Goal: Information Seeking & Learning: Learn about a topic

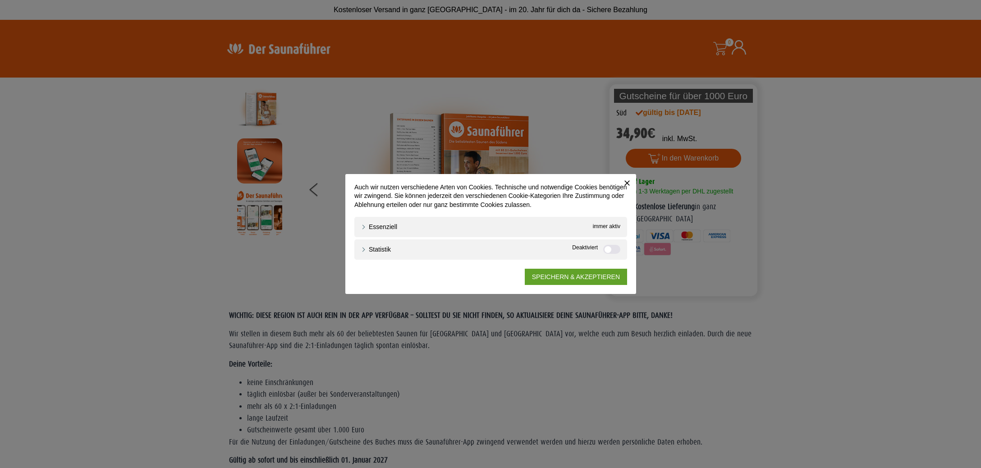
click at [632, 184] on button "Schließen" at bounding box center [627, 183] width 18 height 18
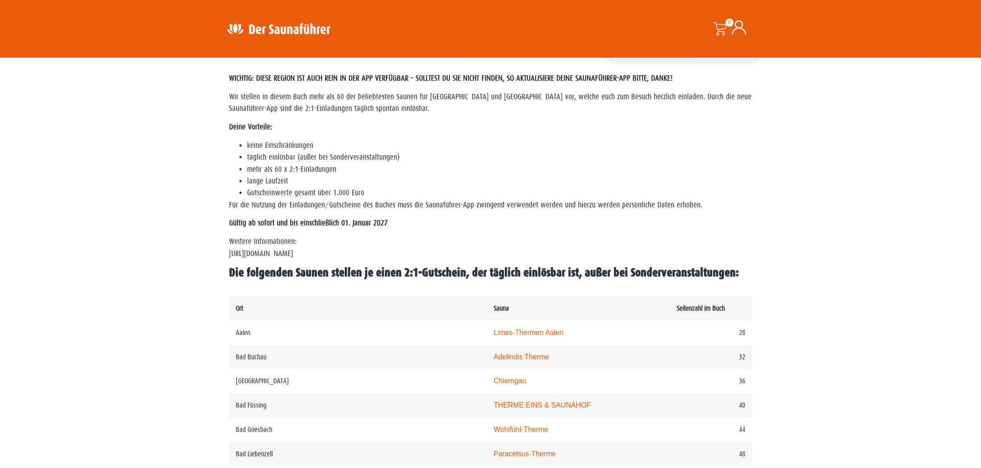
scroll to position [238, 0]
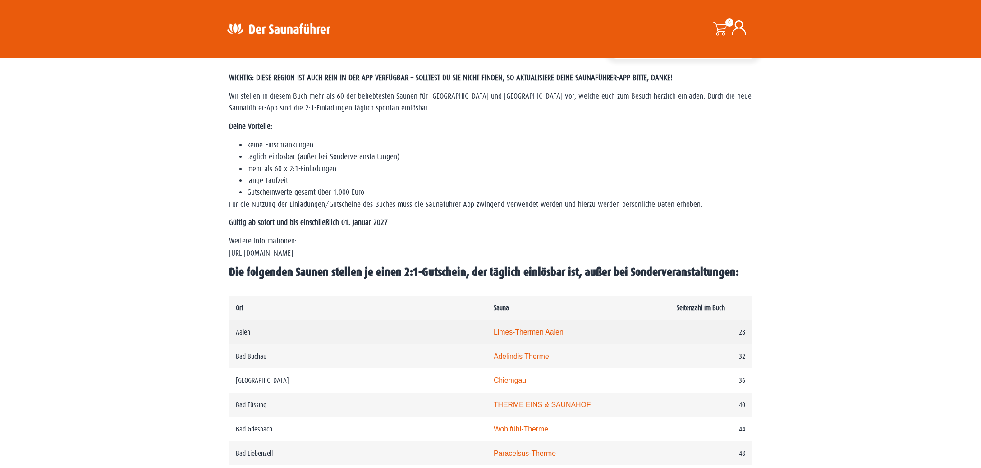
click at [494, 336] on link "Limes-Thermen Aalen" at bounding box center [529, 332] width 70 height 8
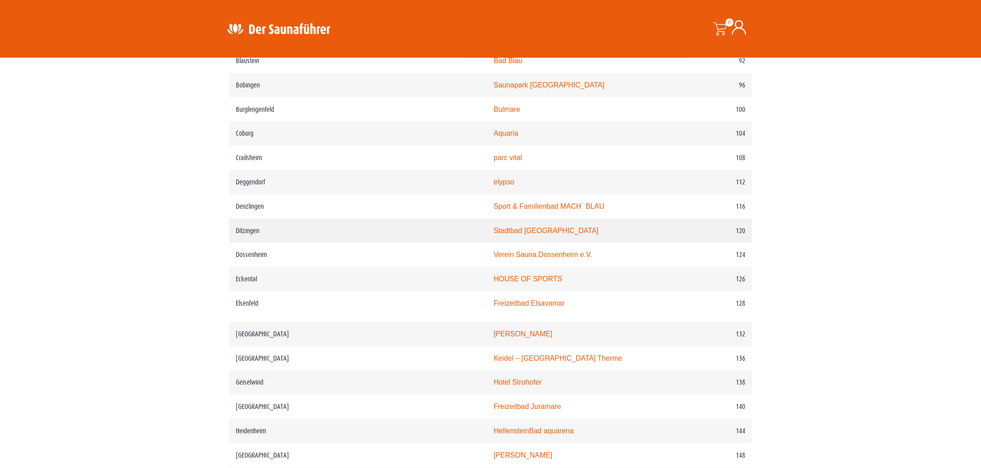
scroll to position [903, 0]
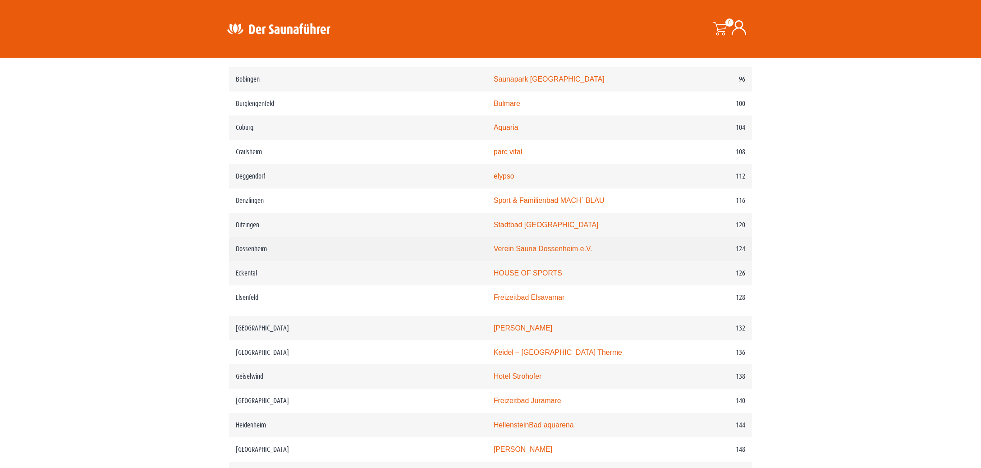
click at [494, 253] on link "Verein Sauna Dossenheim e.V." at bounding box center [543, 249] width 99 height 8
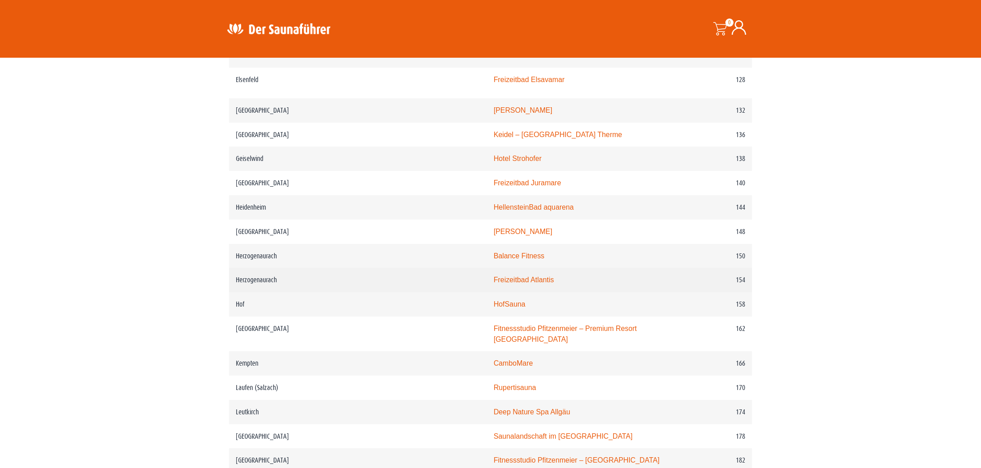
scroll to position [1141, 0]
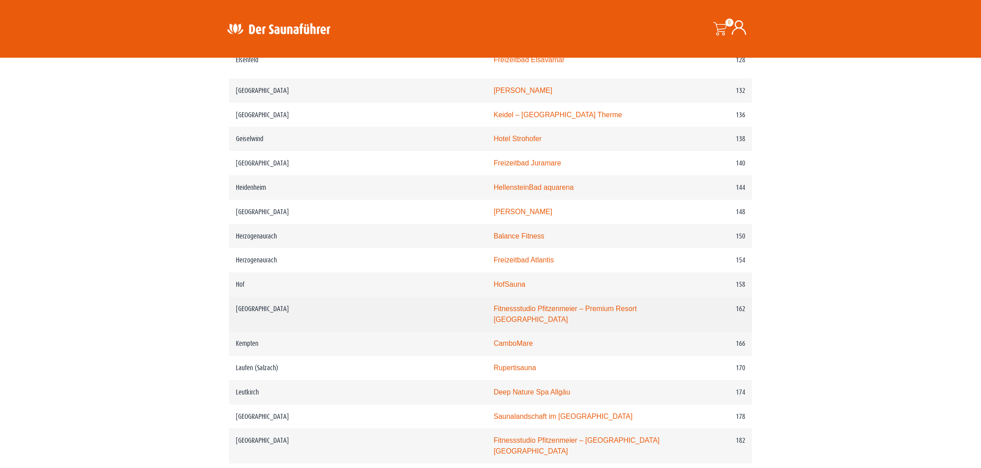
click at [537, 321] on link "Fitnessstudio Pfitzenmeier – Premium Resort Karlsruhe" at bounding box center [565, 314] width 143 height 18
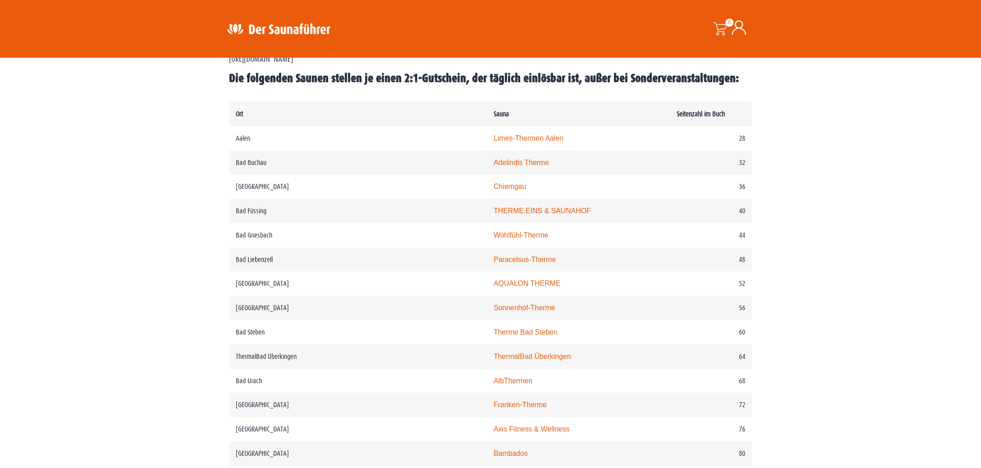
scroll to position [460, 0]
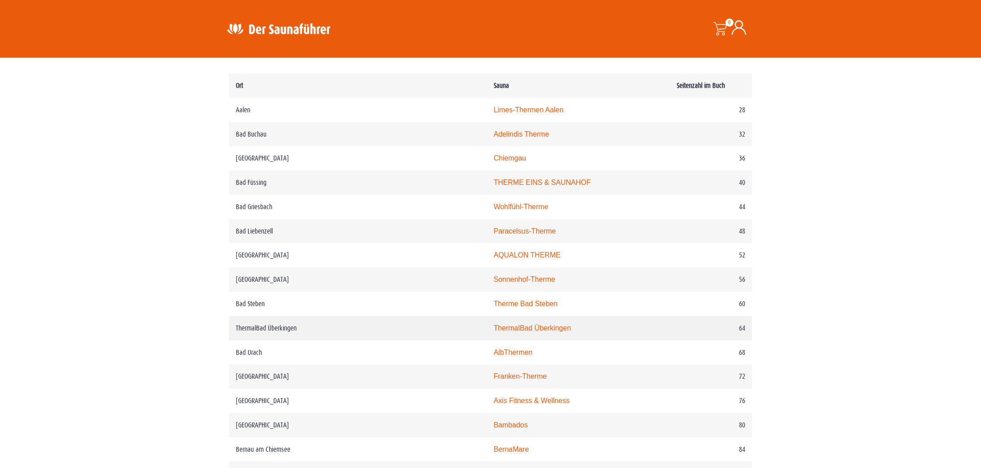
click at [494, 332] on link "ThermalBad Überkingen" at bounding box center [533, 328] width 78 height 8
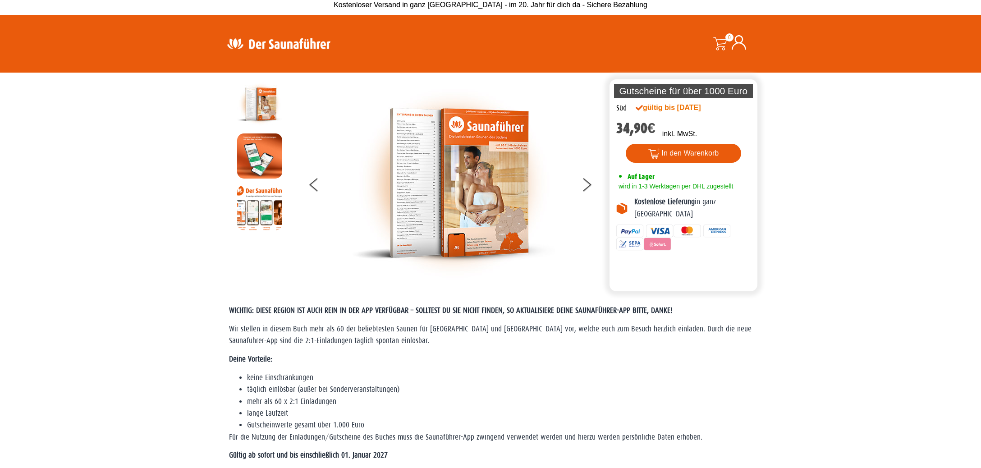
scroll to position [0, 0]
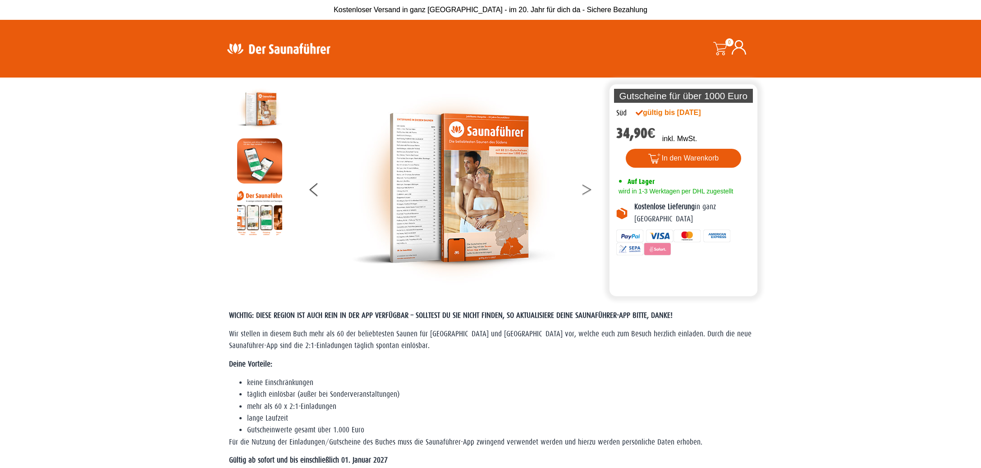
click at [586, 190] on button at bounding box center [592, 191] width 23 height 23
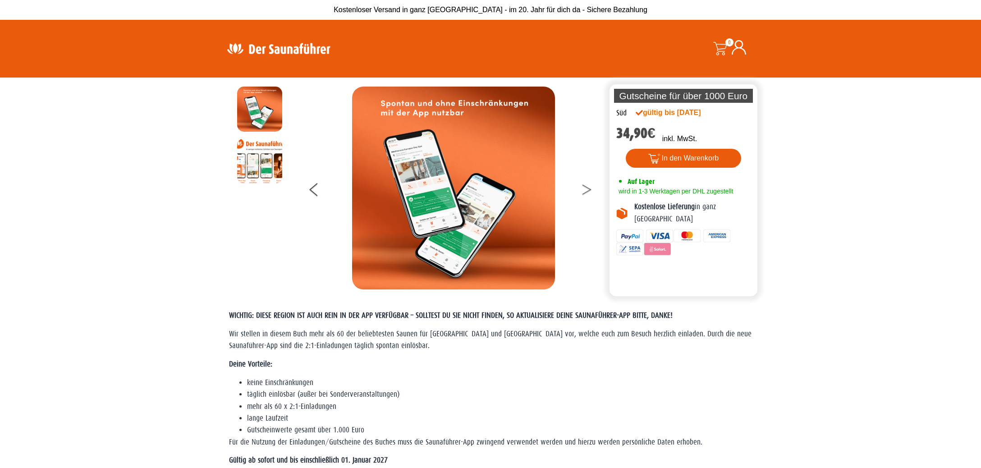
click at [586, 190] on button at bounding box center [592, 191] width 23 height 23
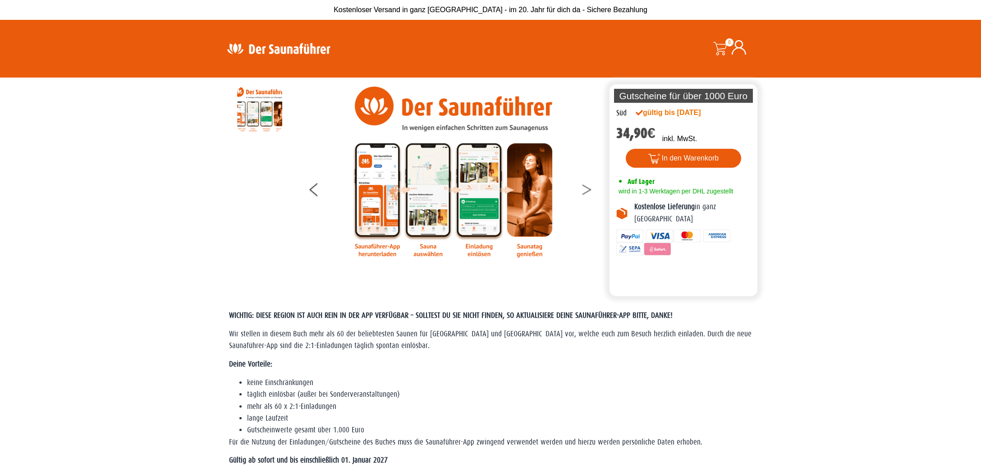
click at [586, 190] on button at bounding box center [592, 191] width 23 height 23
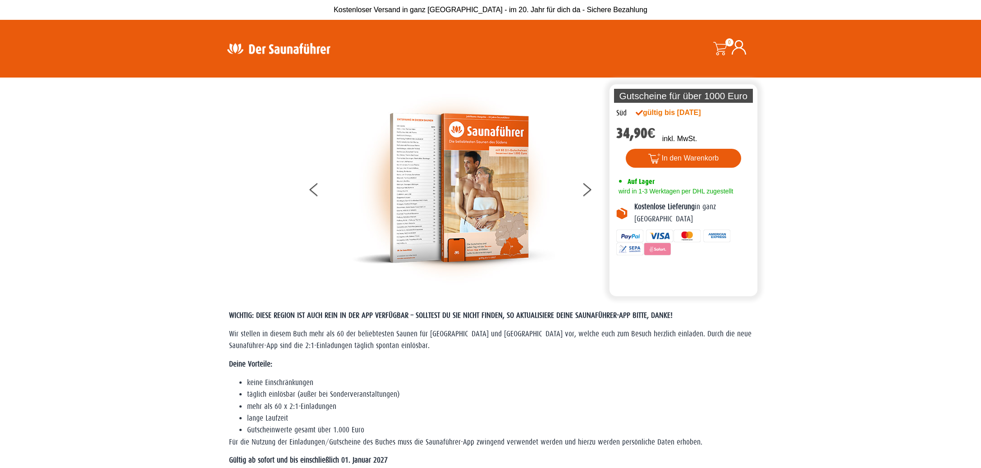
click at [492, 191] on img at bounding box center [453, 188] width 203 height 203
click at [587, 189] on button at bounding box center [592, 191] width 23 height 23
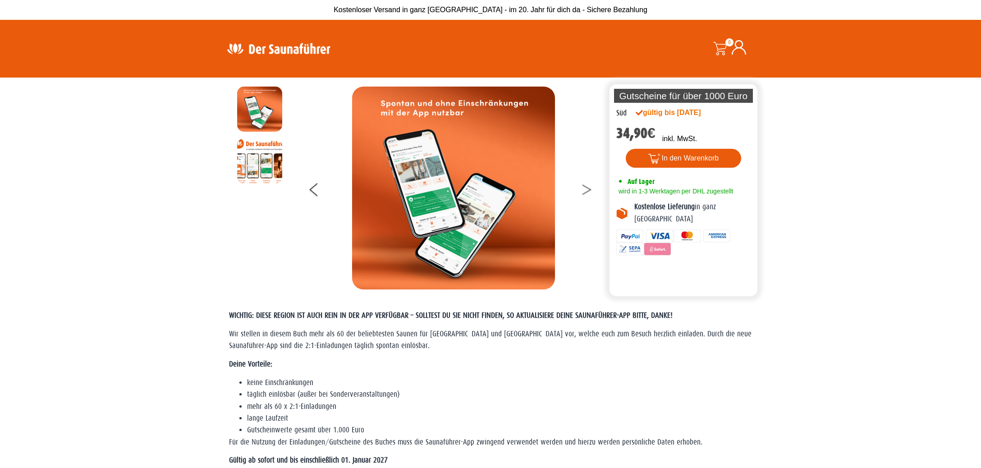
click at [587, 189] on button at bounding box center [592, 191] width 23 height 23
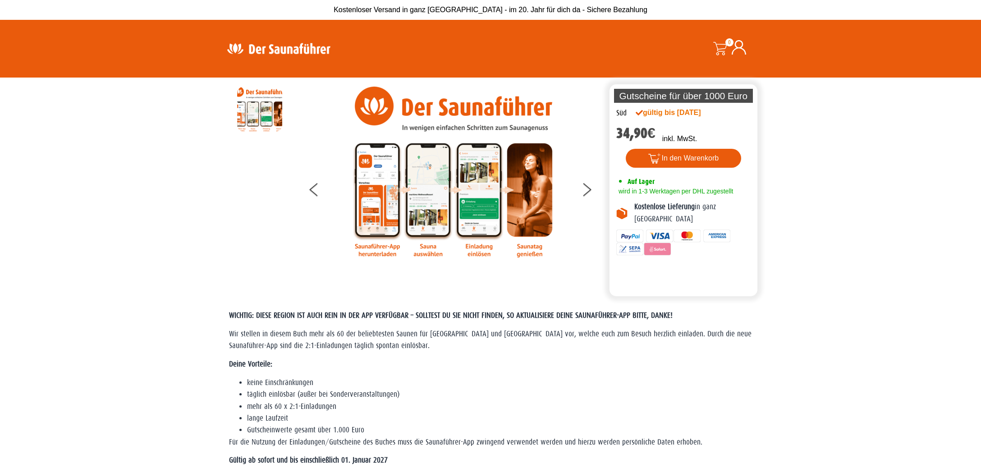
click at [267, 43] on img at bounding box center [278, 49] width 117 height 18
click at [265, 46] on img at bounding box center [278, 49] width 117 height 18
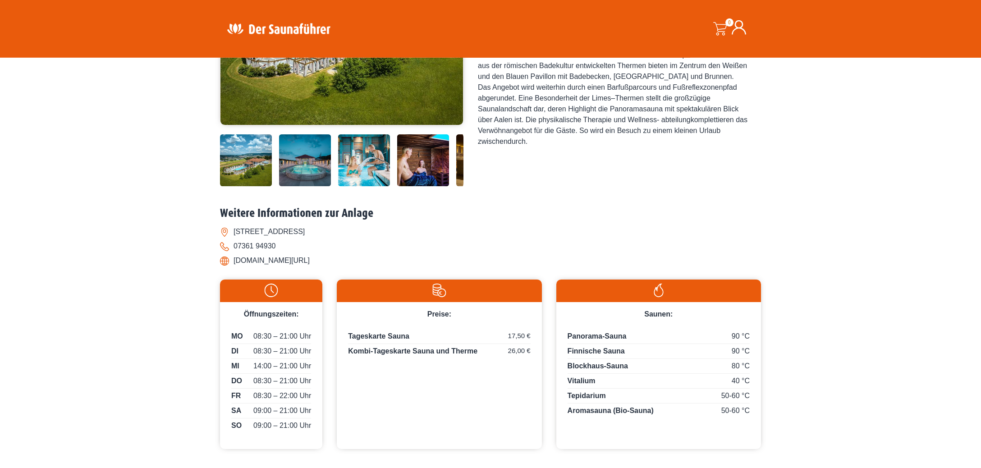
scroll to position [238, 0]
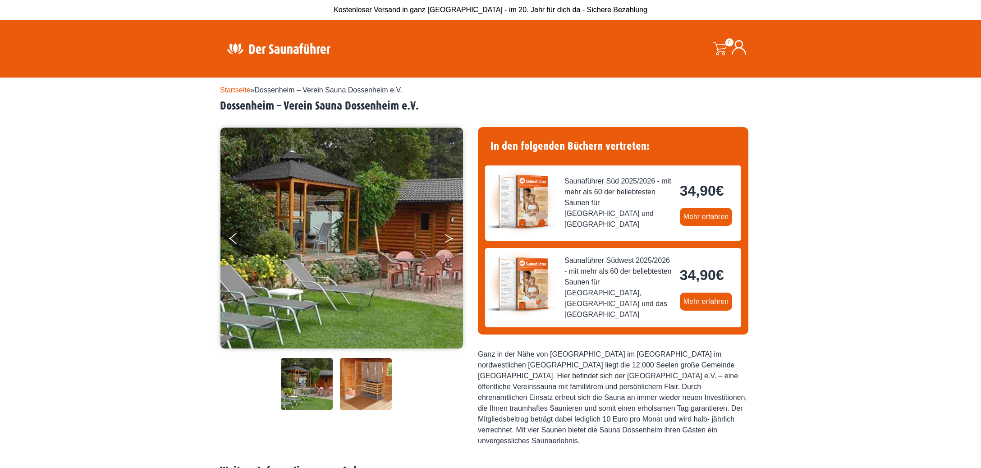
click at [446, 240] on button "Next" at bounding box center [455, 240] width 23 height 23
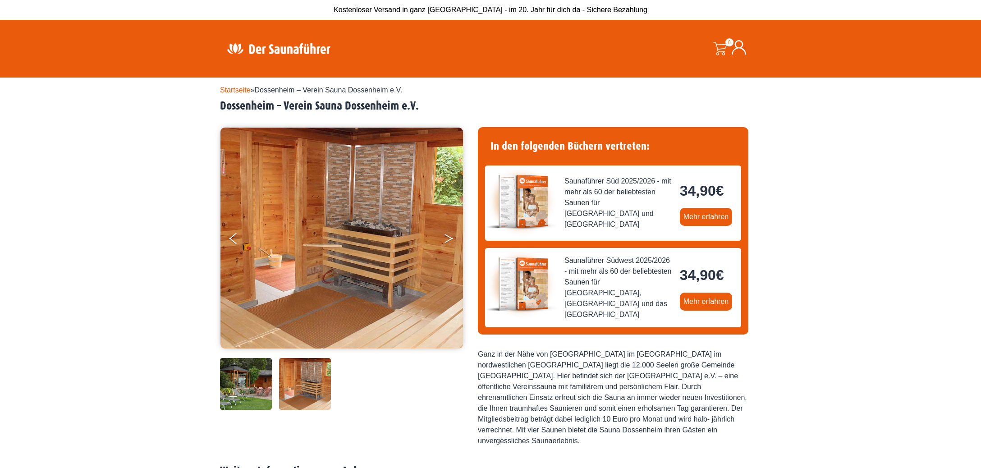
click at [448, 237] on button "Next" at bounding box center [455, 240] width 23 height 23
click at [450, 234] on button "Next" at bounding box center [455, 240] width 23 height 23
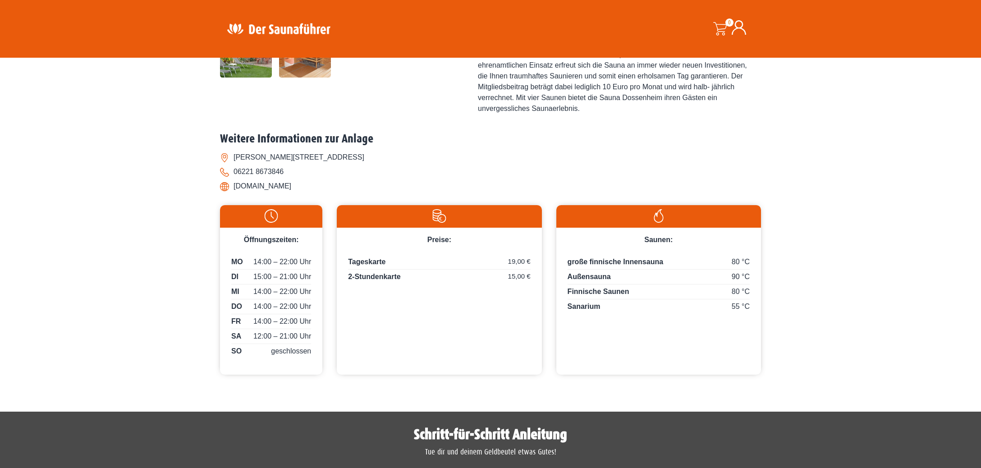
scroll to position [523, 0]
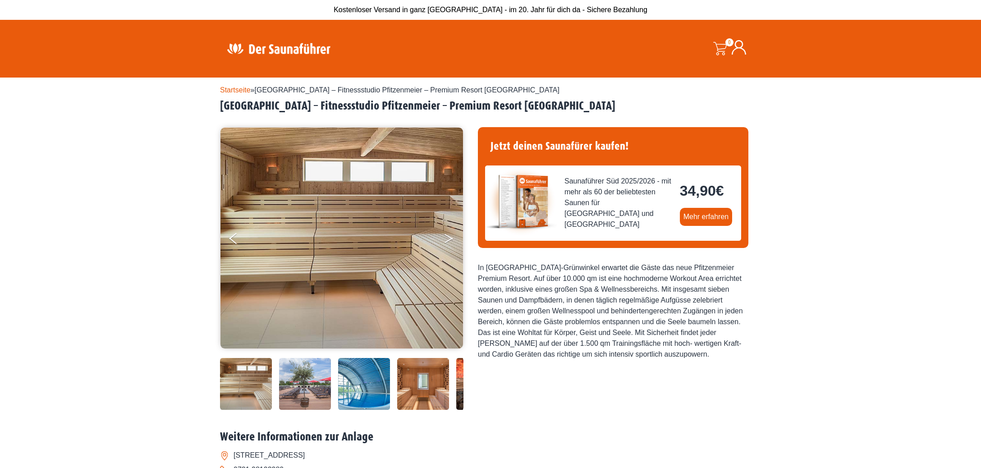
click at [448, 237] on button "Next" at bounding box center [455, 240] width 23 height 23
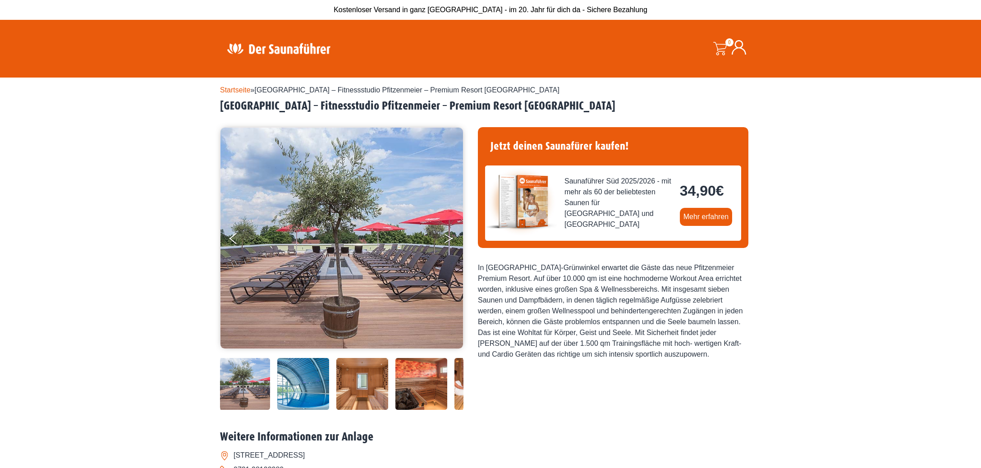
click at [448, 237] on button "Next" at bounding box center [455, 240] width 23 height 23
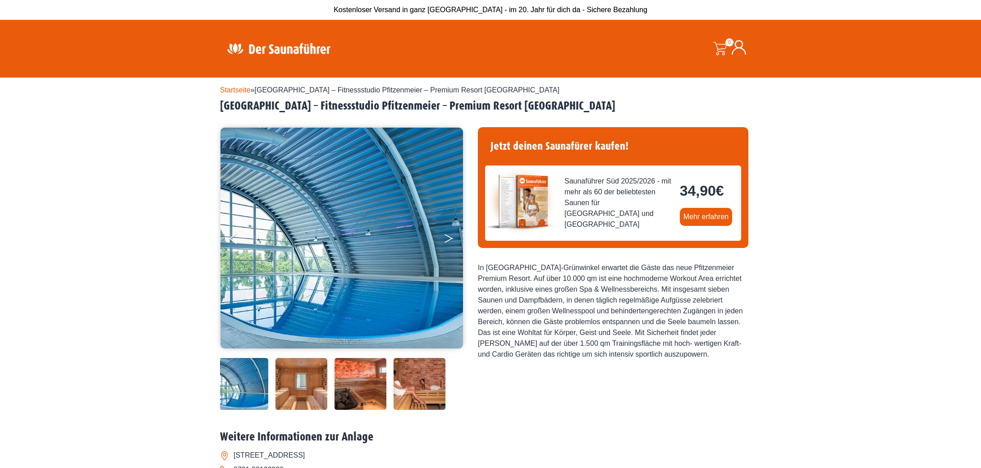
click at [448, 237] on button "Next" at bounding box center [455, 240] width 23 height 23
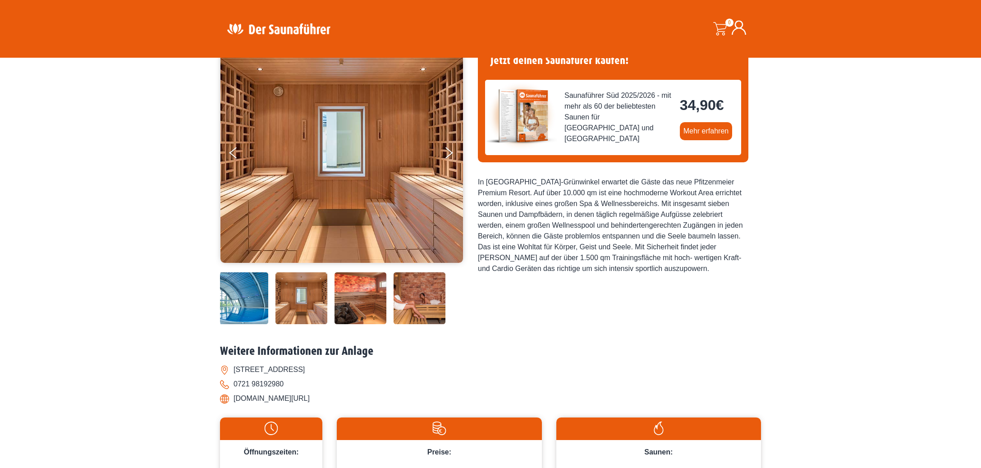
scroll to position [47, 0]
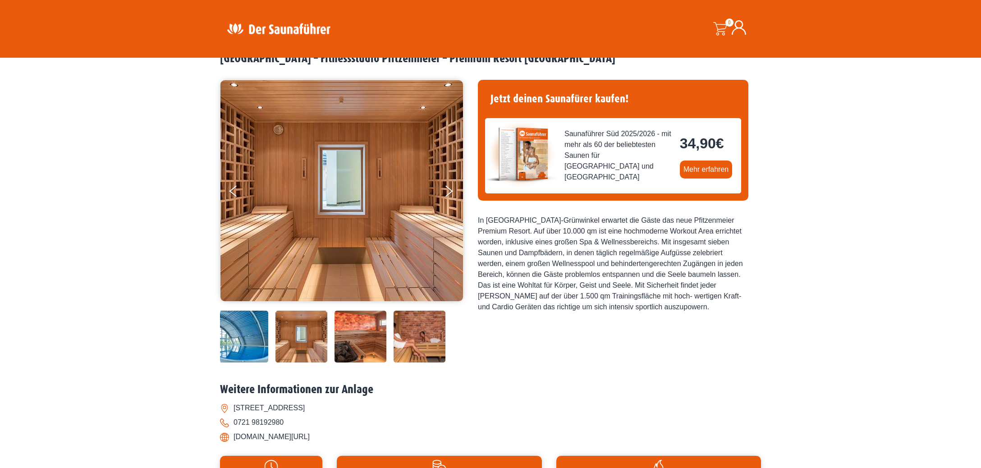
click at [229, 328] on img at bounding box center [242, 337] width 52 height 52
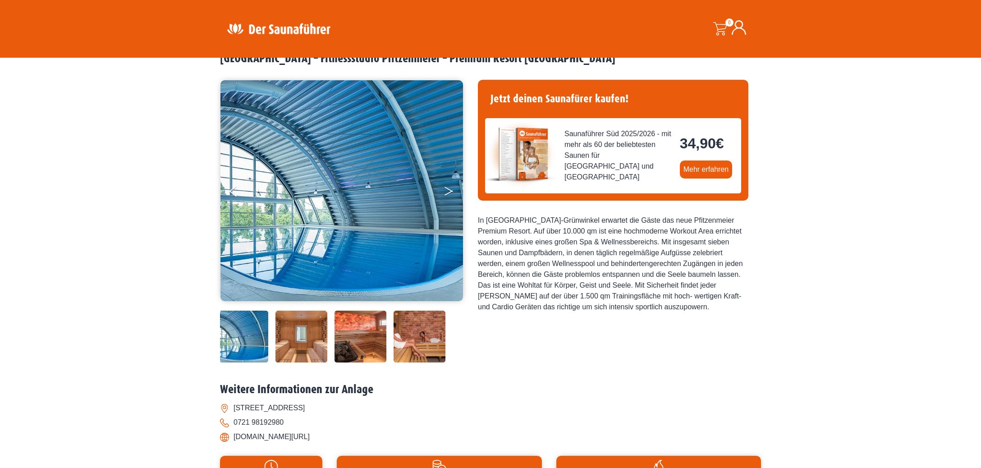
click at [449, 187] on button "Next" at bounding box center [455, 193] width 23 height 23
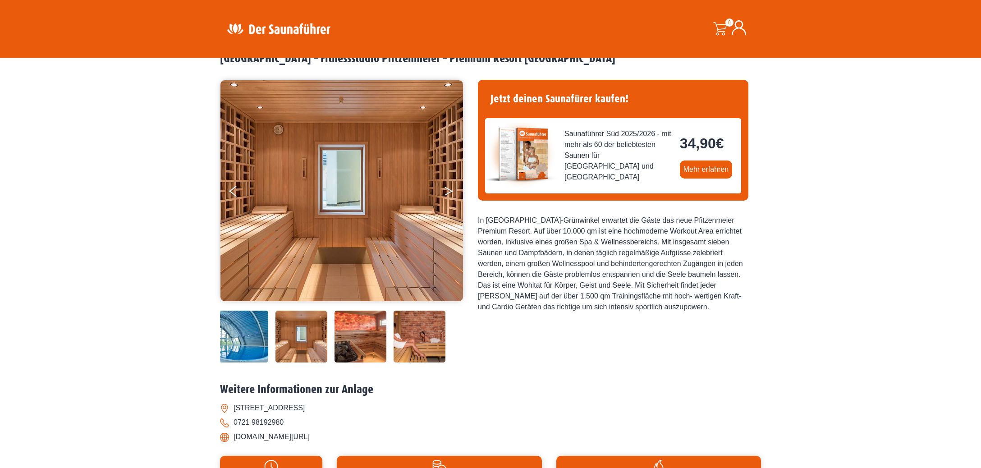
click at [449, 187] on button "Next" at bounding box center [455, 193] width 23 height 23
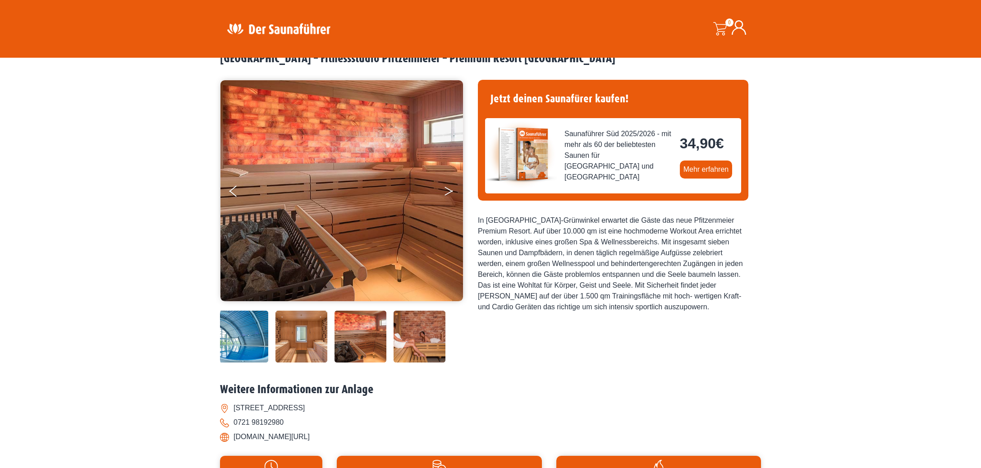
click at [449, 187] on button "Next" at bounding box center [455, 193] width 23 height 23
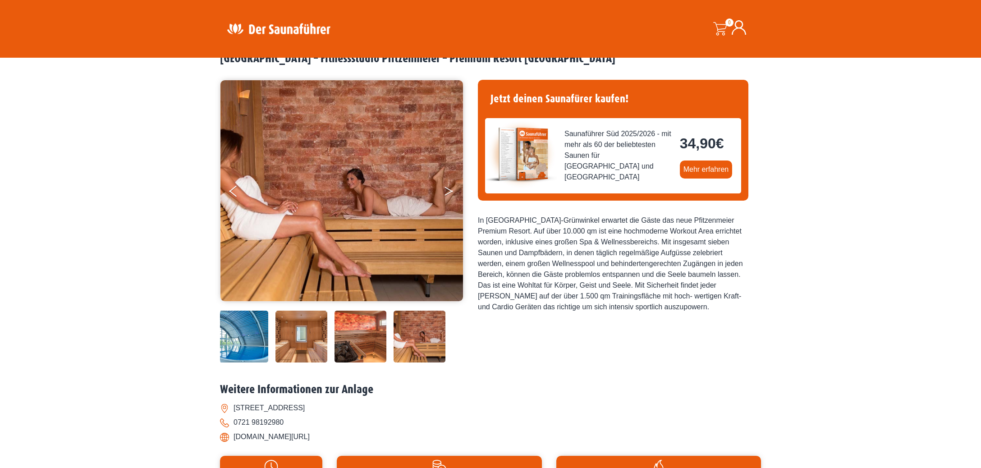
click at [449, 187] on button "Next" at bounding box center [455, 193] width 23 height 23
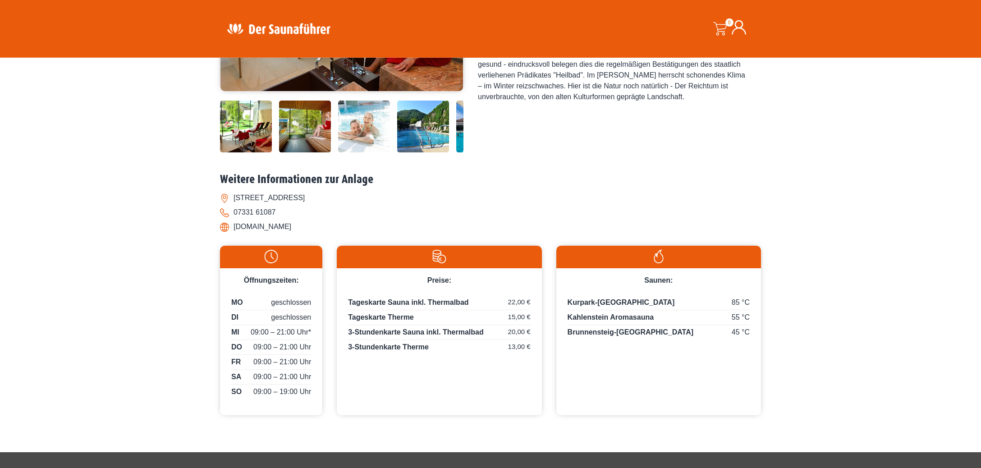
scroll to position [285, 0]
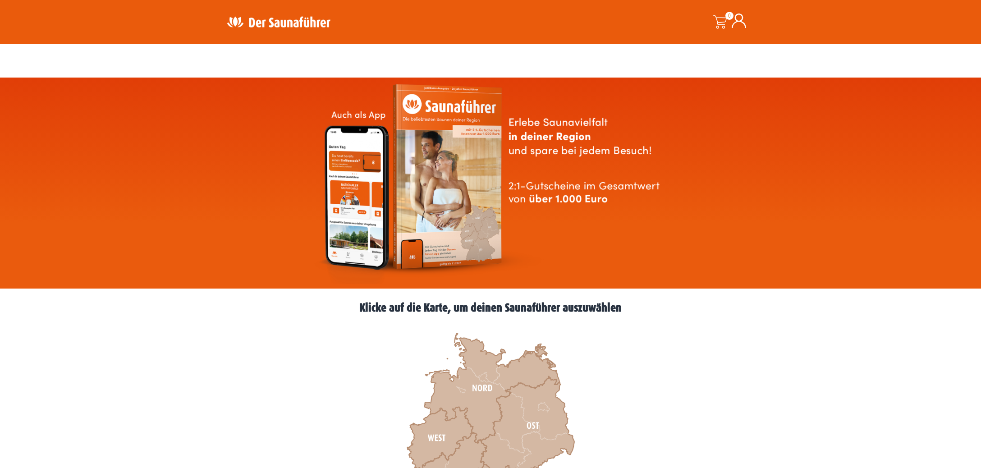
scroll to position [143, 0]
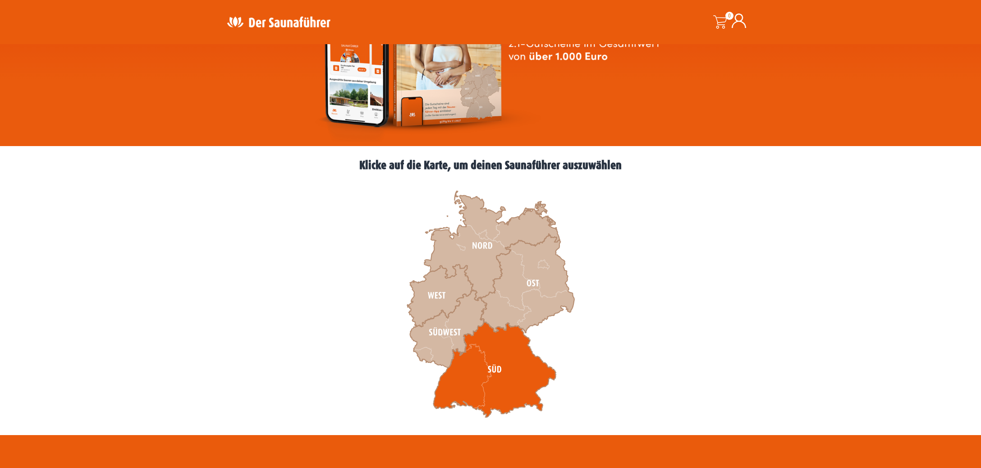
click at [507, 365] on icon at bounding box center [494, 370] width 123 height 96
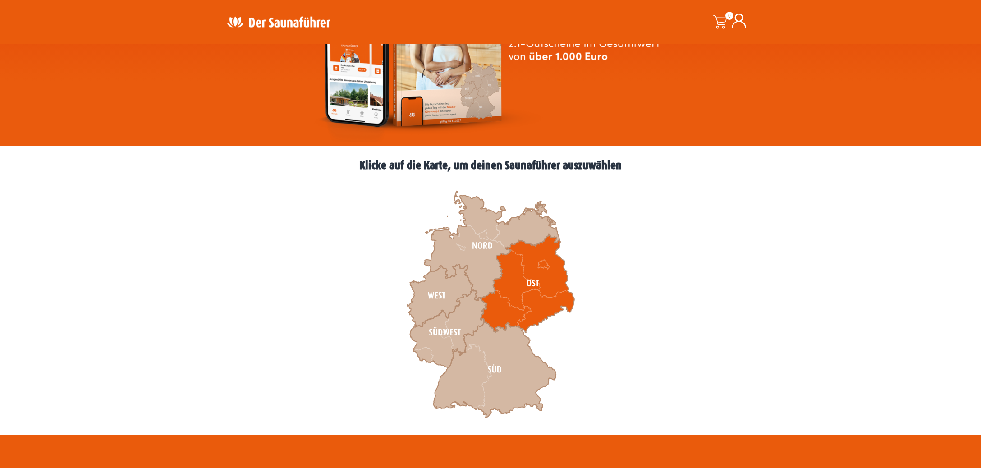
click at [523, 312] on icon at bounding box center [528, 283] width 94 height 99
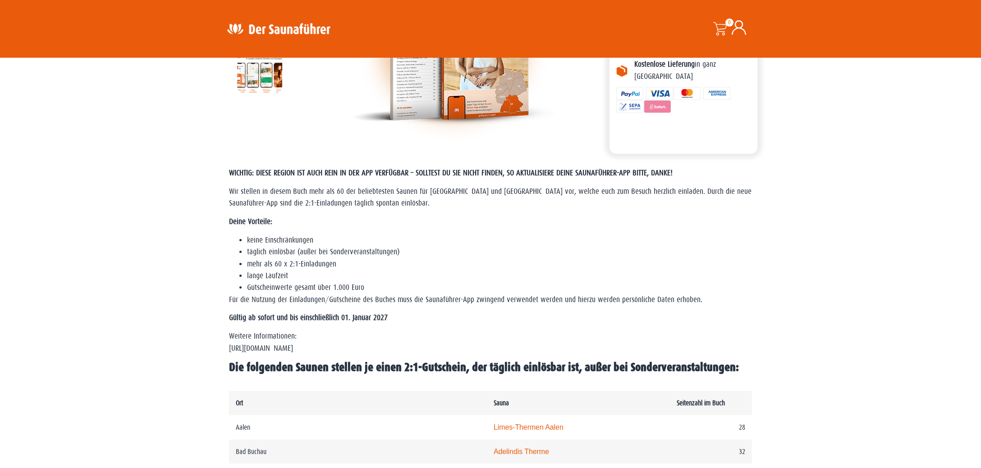
scroll to position [190, 0]
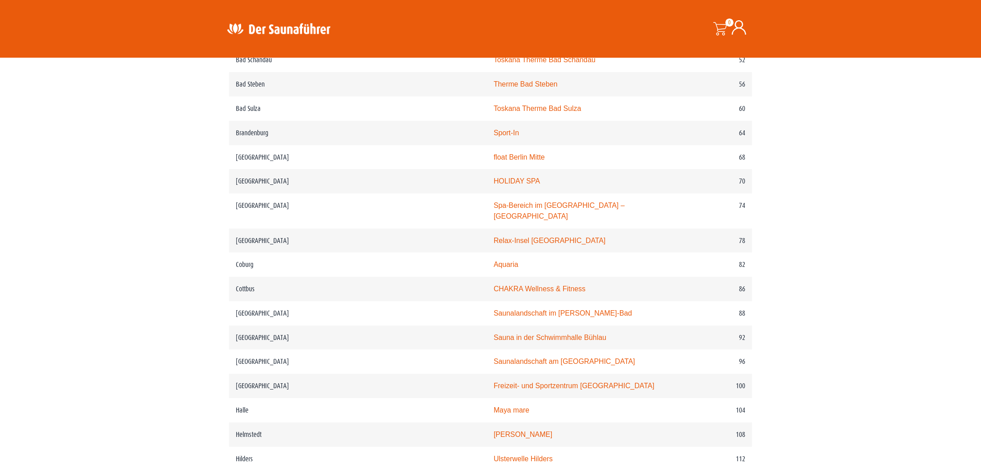
scroll to position [665, 0]
